Goal: Information Seeking & Learning: Stay updated

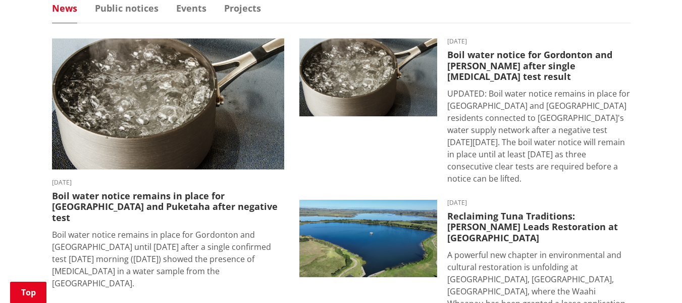
scroll to position [714, 0]
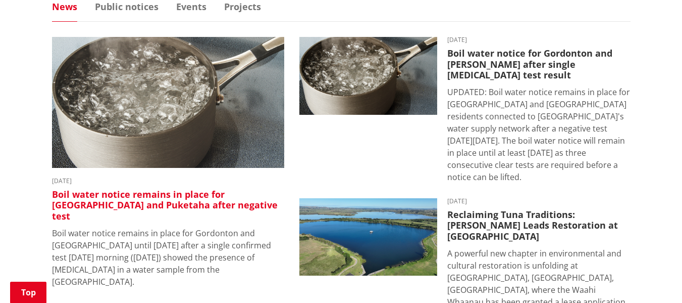
click at [136, 189] on h3 "Boil water notice remains in place for [GEOGRAPHIC_DATA] and Puketaha after neg…" at bounding box center [168, 205] width 232 height 33
